Goal: Obtain resource: Obtain resource

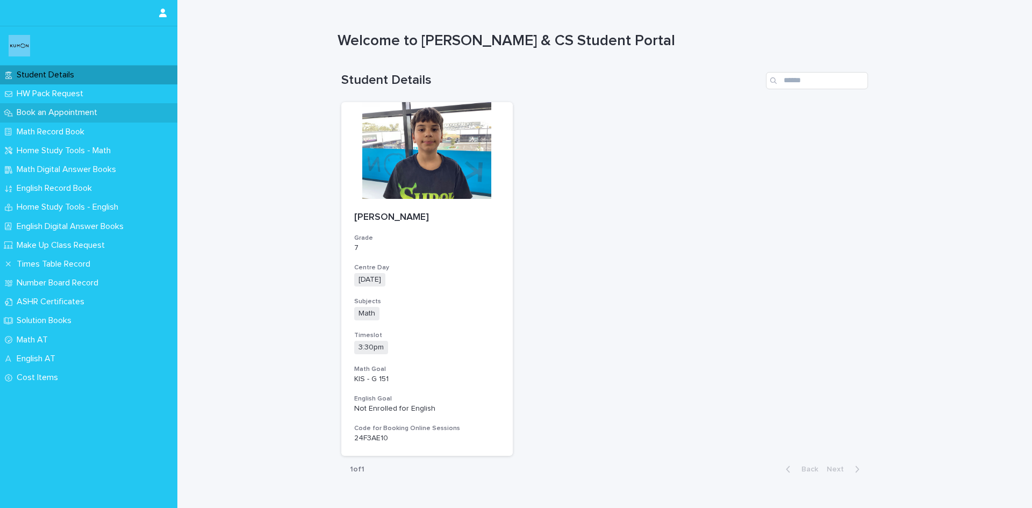
click at [38, 111] on p "Book an Appointment" at bounding box center [58, 112] width 93 height 10
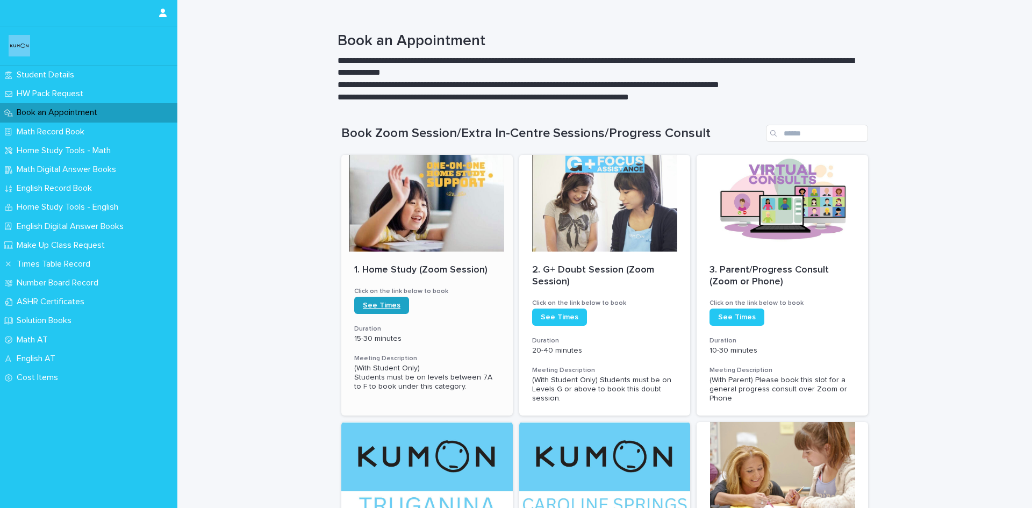
click at [376, 305] on span "See Times" at bounding box center [382, 305] width 38 height 8
click at [41, 171] on p "Math Digital Answer Books" at bounding box center [68, 169] width 112 height 10
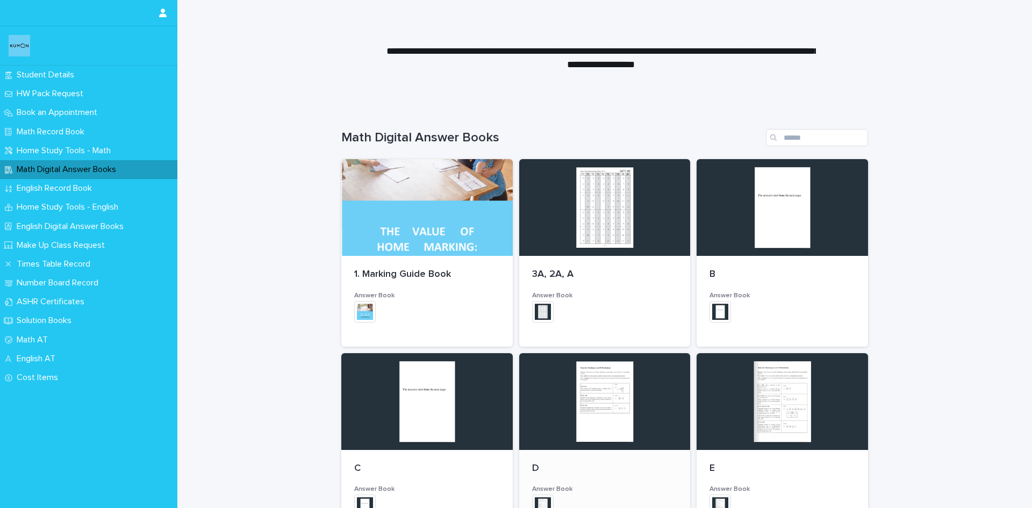
click at [587, 401] on div at bounding box center [604, 401] width 171 height 97
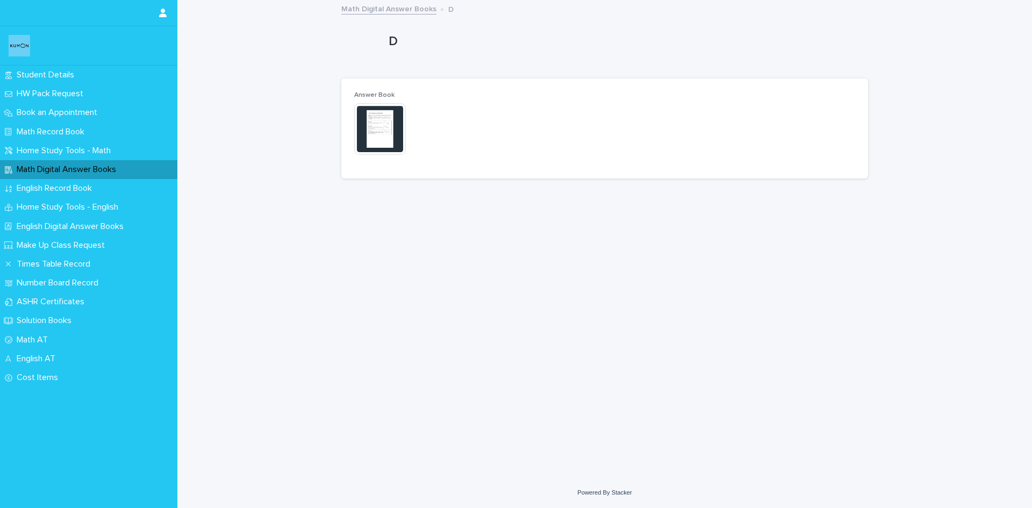
click at [390, 130] on img at bounding box center [380, 129] width 52 height 52
